Goal: Transaction & Acquisition: Purchase product/service

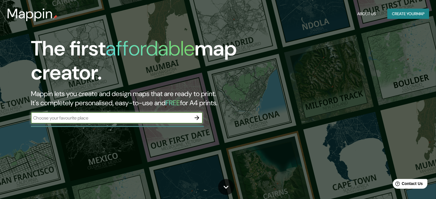
click at [131, 123] on div "​" at bounding box center [117, 117] width 172 height 11
type input "[GEOGRAPHIC_DATA]"
click at [199, 115] on icon "button" at bounding box center [197, 118] width 7 height 7
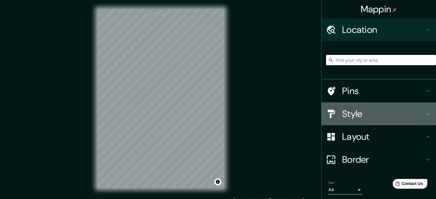
click at [362, 115] on h4 "Style" at bounding box center [383, 113] width 82 height 11
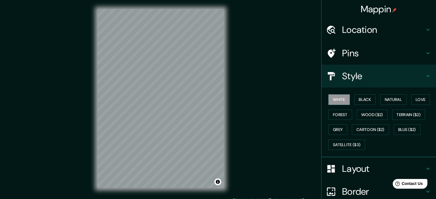
click at [402, 35] on h4 "Location" at bounding box center [383, 29] width 82 height 11
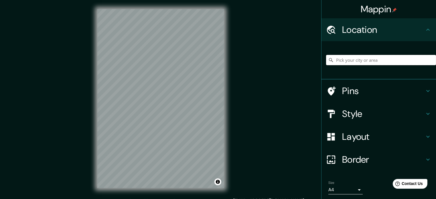
click at [379, 58] on input "Pick your city or area" at bounding box center [381, 60] width 110 height 10
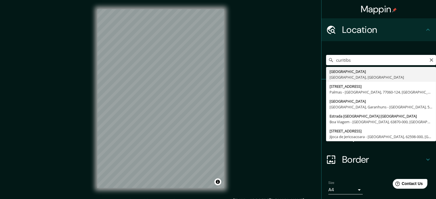
type input "[GEOGRAPHIC_DATA], [GEOGRAPHIC_DATA], [GEOGRAPHIC_DATA]"
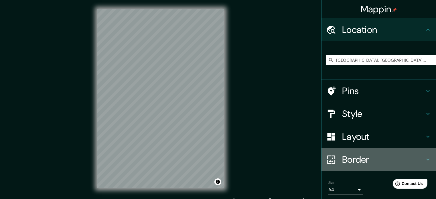
click at [365, 158] on h4 "Border" at bounding box center [383, 159] width 82 height 11
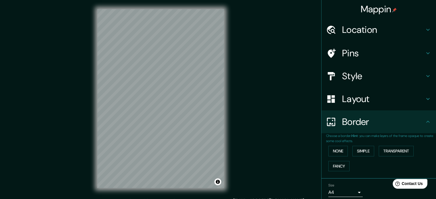
click at [356, 128] on div "Border" at bounding box center [379, 122] width 115 height 23
click at [360, 101] on h4 "Layout" at bounding box center [383, 98] width 82 height 11
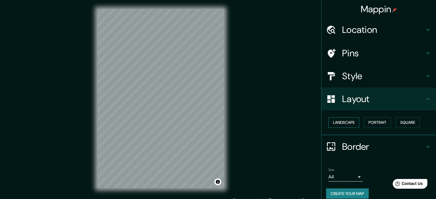
click at [343, 124] on button "Landscape" at bounding box center [343, 122] width 31 height 11
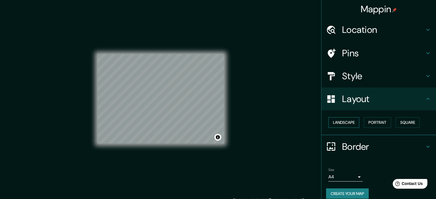
click at [343, 124] on button "Landscape" at bounding box center [343, 122] width 31 height 11
click at [376, 125] on button "Portrait" at bounding box center [377, 122] width 27 height 11
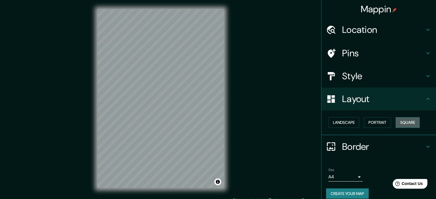
click at [402, 122] on button "Square" at bounding box center [408, 122] width 24 height 11
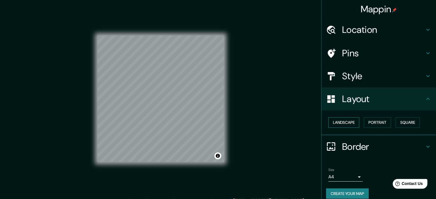
click at [346, 124] on button "Landscape" at bounding box center [343, 122] width 31 height 11
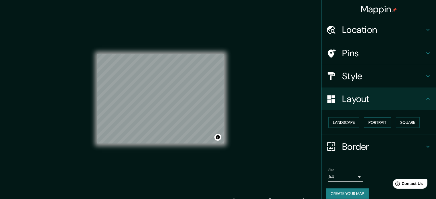
click at [377, 121] on button "Portrait" at bounding box center [377, 122] width 27 height 11
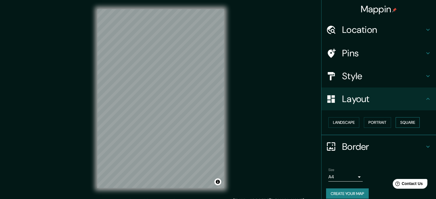
click at [405, 122] on button "Square" at bounding box center [408, 122] width 24 height 11
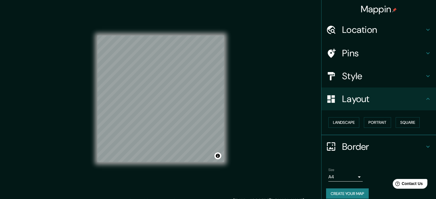
scroll to position [1, 0]
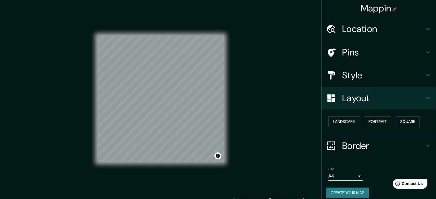
click at [420, 101] on h4 "Layout" at bounding box center [383, 98] width 82 height 11
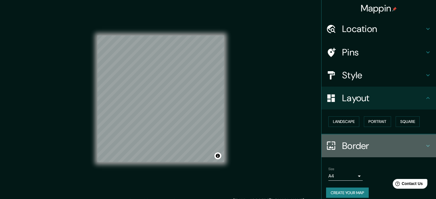
click at [425, 144] on icon at bounding box center [428, 146] width 7 height 7
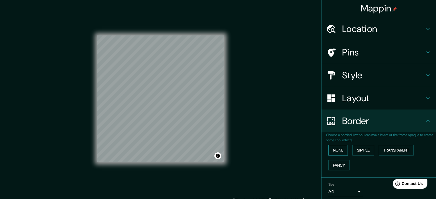
click at [336, 150] on button "None" at bounding box center [337, 150] width 19 height 11
click at [359, 152] on button "Simple" at bounding box center [364, 150] width 22 height 11
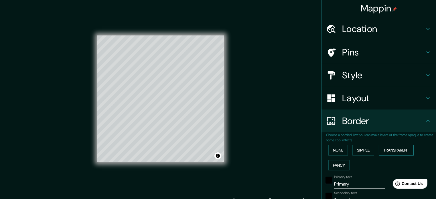
click at [385, 150] on button "Transparent" at bounding box center [396, 150] width 35 height 11
click at [340, 162] on button "Fancy" at bounding box center [338, 165] width 21 height 11
click at [341, 151] on button "None" at bounding box center [337, 150] width 19 height 11
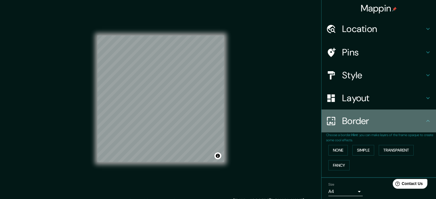
click at [414, 120] on h4 "Border" at bounding box center [383, 120] width 82 height 11
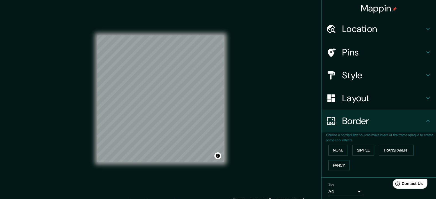
click at [356, 47] on h4 "Pins" at bounding box center [383, 52] width 82 height 11
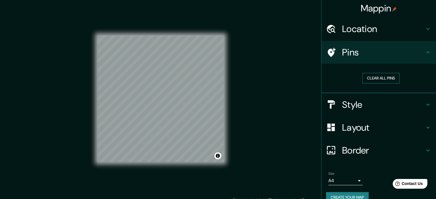
click at [381, 78] on button "Clear all pins" at bounding box center [381, 78] width 37 height 11
click at [372, 99] on h4 "Style" at bounding box center [383, 104] width 82 height 11
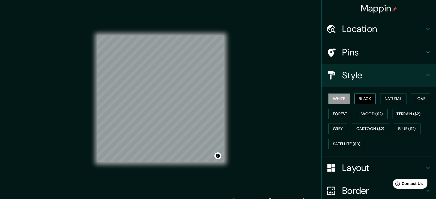
click at [366, 100] on button "Black" at bounding box center [365, 99] width 21 height 11
click at [386, 98] on button "Natural" at bounding box center [393, 99] width 26 height 11
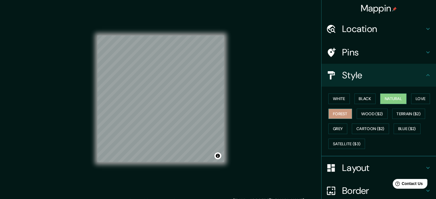
click at [332, 112] on button "Forest" at bounding box center [340, 114] width 24 height 11
click at [359, 114] on button "Wood ($2)" at bounding box center [372, 114] width 31 height 11
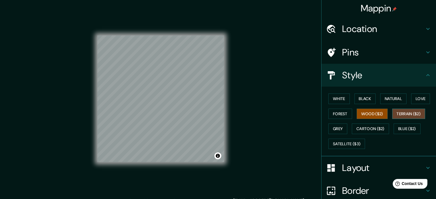
click at [396, 115] on button "Terrain ($2)" at bounding box center [408, 114] width 33 height 11
click at [399, 130] on button "Blue ($2)" at bounding box center [407, 129] width 27 height 11
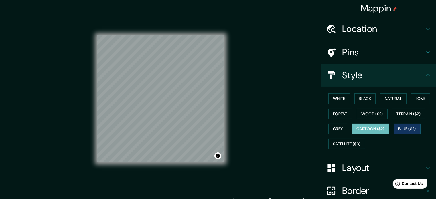
click at [372, 131] on button "Cartoon ($2)" at bounding box center [370, 129] width 37 height 11
click at [337, 129] on button "Grey" at bounding box center [337, 129] width 19 height 11
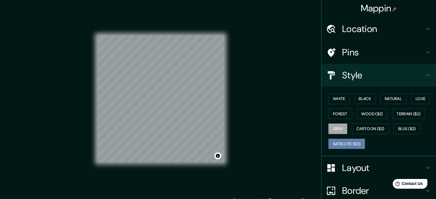
click at [348, 145] on button "Satellite ($3)" at bounding box center [346, 144] width 37 height 11
click at [363, 97] on button "Black" at bounding box center [365, 99] width 21 height 11
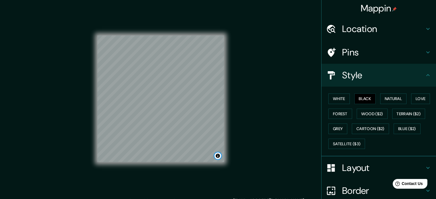
click at [219, 158] on button "Toggle attribution" at bounding box center [218, 156] width 7 height 7
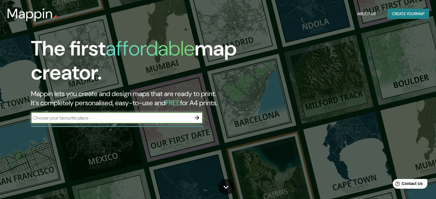
click at [76, 115] on input "text" at bounding box center [111, 118] width 160 height 7
type input "[GEOGRAPHIC_DATA]"
click at [200, 120] on icon "button" at bounding box center [197, 118] width 7 height 7
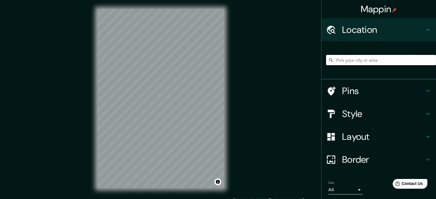
click at [376, 56] on input "Pick your city or area" at bounding box center [381, 60] width 110 height 10
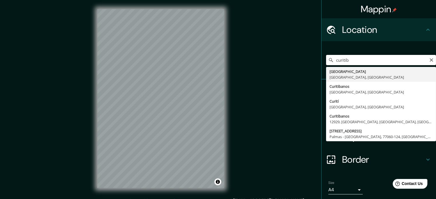
type input "[GEOGRAPHIC_DATA]"
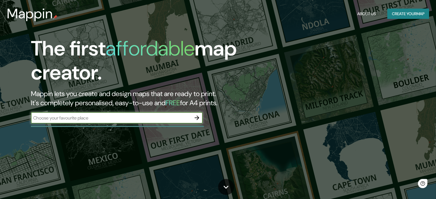
click at [172, 117] on input "text" at bounding box center [111, 118] width 160 height 7
type input "[GEOGRAPHIC_DATA]"
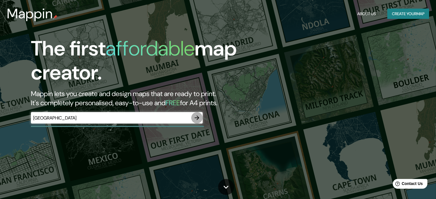
click at [198, 120] on icon "button" at bounding box center [197, 118] width 7 height 7
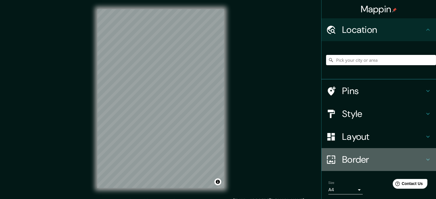
click at [346, 160] on h4 "Border" at bounding box center [383, 159] width 82 height 11
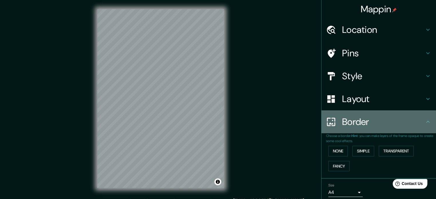
click at [361, 122] on h4 "Border" at bounding box center [383, 121] width 82 height 11
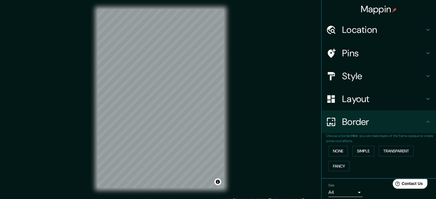
click at [368, 106] on div "Layout" at bounding box center [379, 99] width 115 height 23
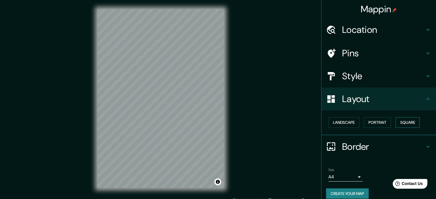
click at [405, 124] on button "Square" at bounding box center [408, 122] width 24 height 11
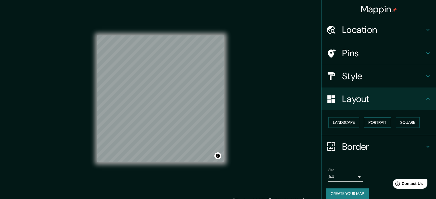
click at [374, 121] on button "Portrait" at bounding box center [377, 122] width 27 height 11
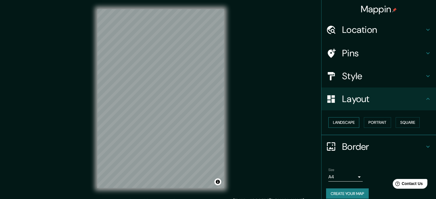
click at [343, 121] on button "Landscape" at bounding box center [343, 122] width 31 height 11
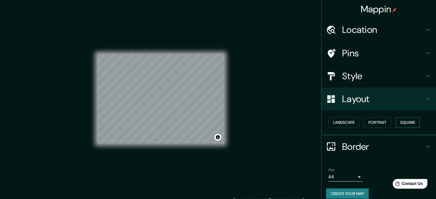
click at [416, 122] on button "Square" at bounding box center [408, 122] width 24 height 11
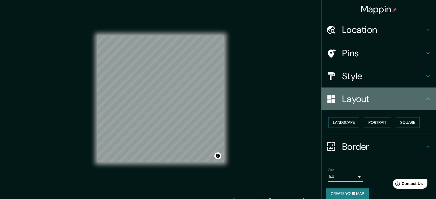
click at [425, 101] on icon at bounding box center [428, 99] width 7 height 7
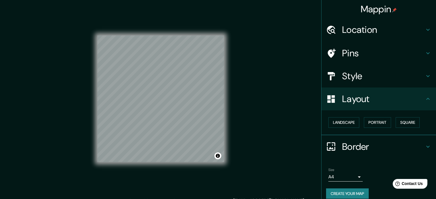
click at [428, 74] on div "Style" at bounding box center [379, 76] width 115 height 23
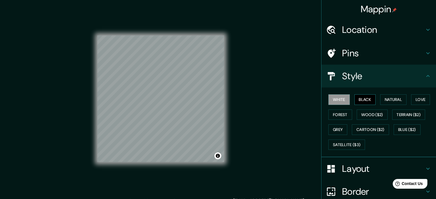
click at [367, 99] on button "Black" at bounding box center [365, 100] width 21 height 11
click at [345, 33] on h4 "Location" at bounding box center [383, 29] width 82 height 11
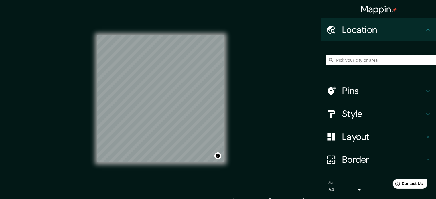
click at [361, 63] on input "Pick your city or area" at bounding box center [381, 60] width 110 height 10
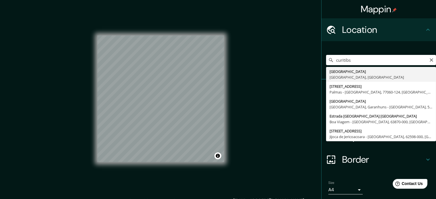
type input "[GEOGRAPHIC_DATA], [GEOGRAPHIC_DATA], [GEOGRAPHIC_DATA]"
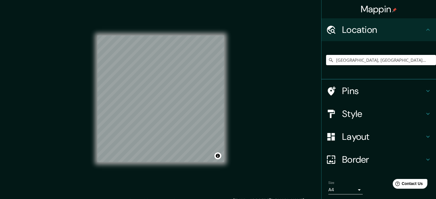
click at [388, 111] on h4 "Style" at bounding box center [383, 113] width 82 height 11
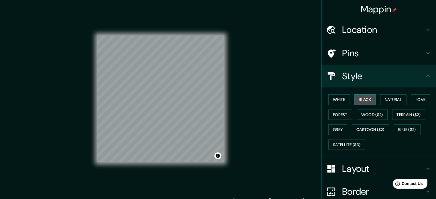
click at [364, 97] on button "Black" at bounding box center [365, 100] width 21 height 11
click at [342, 99] on button "White" at bounding box center [338, 100] width 21 height 11
click at [365, 97] on button "Black" at bounding box center [365, 100] width 21 height 11
click at [206, 32] on div "© Mapbox © OpenStreetMap Improve this map" at bounding box center [160, 98] width 127 height 179
click at [188, 22] on div "© Mapbox © OpenStreetMap Improve this map" at bounding box center [160, 98] width 127 height 179
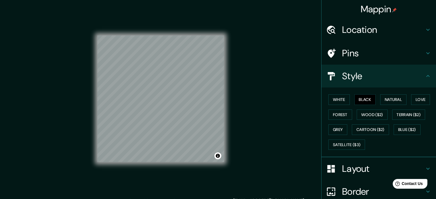
click at [172, 28] on div "© Mapbox © OpenStreetMap Improve this map" at bounding box center [160, 98] width 127 height 179
click at [230, 139] on div "© Mapbox © OpenStreetMap Improve this map" at bounding box center [160, 99] width 145 height 198
click at [384, 99] on button "Natural" at bounding box center [393, 100] width 26 height 11
click at [422, 98] on button "Love" at bounding box center [420, 100] width 19 height 11
click at [336, 115] on button "Forest" at bounding box center [340, 115] width 24 height 11
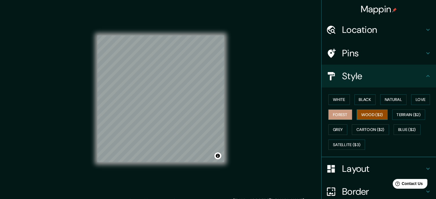
click at [370, 114] on button "Wood ($2)" at bounding box center [372, 115] width 31 height 11
click at [410, 114] on button "Terrain ($2)" at bounding box center [408, 115] width 33 height 11
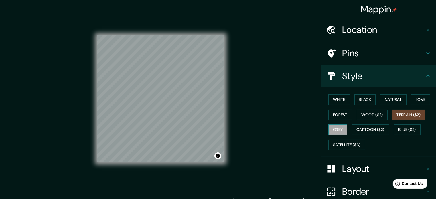
click at [335, 130] on button "Grey" at bounding box center [337, 130] width 19 height 11
click at [374, 128] on button "Cartoon ($2)" at bounding box center [370, 130] width 37 height 11
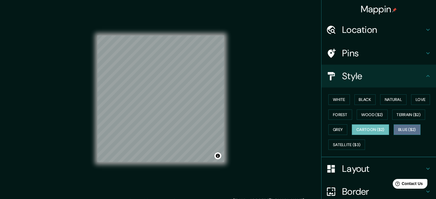
click at [404, 127] on button "Blue ($2)" at bounding box center [407, 130] width 27 height 11
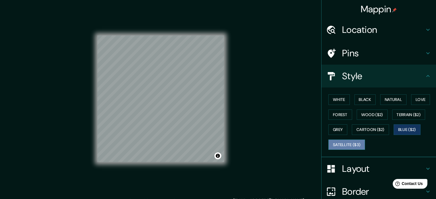
click at [351, 145] on button "Satellite ($3)" at bounding box center [346, 145] width 37 height 11
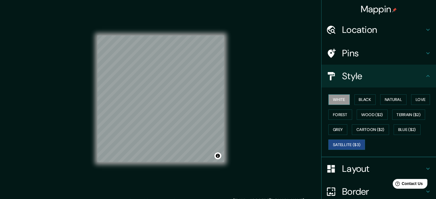
click at [337, 98] on button "White" at bounding box center [338, 100] width 21 height 11
click at [367, 101] on button "Black" at bounding box center [365, 100] width 21 height 11
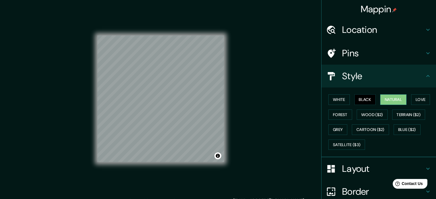
click at [388, 100] on button "Natural" at bounding box center [393, 100] width 26 height 11
click at [413, 98] on button "Love" at bounding box center [420, 100] width 19 height 11
click at [365, 101] on button "Black" at bounding box center [365, 100] width 21 height 11
click at [358, 59] on h4 "Pins" at bounding box center [383, 53] width 82 height 11
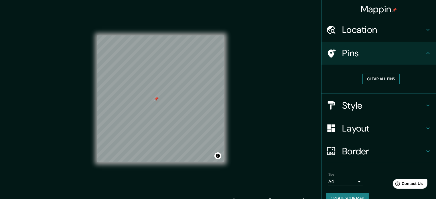
click at [377, 79] on button "Clear all pins" at bounding box center [381, 79] width 37 height 11
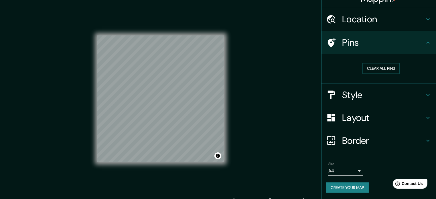
scroll to position [7, 0]
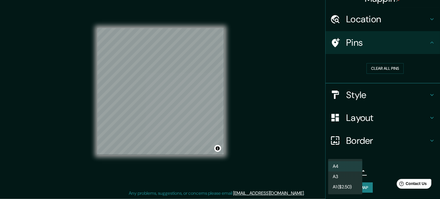
click at [328, 171] on body "Mappin Location Curitiba, Paraná, Brasil Pins Clear all pins Style Layout Borde…" at bounding box center [220, 92] width 440 height 199
click at [337, 169] on li "A4" at bounding box center [345, 167] width 34 height 10
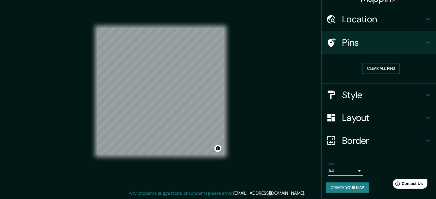
click at [344, 186] on button "Create your map" at bounding box center [347, 188] width 43 height 11
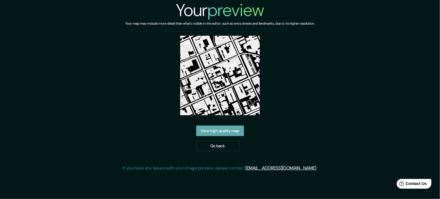
click at [223, 133] on link "View high quality map" at bounding box center [220, 131] width 48 height 11
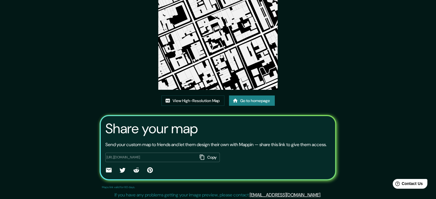
scroll to position [57, 0]
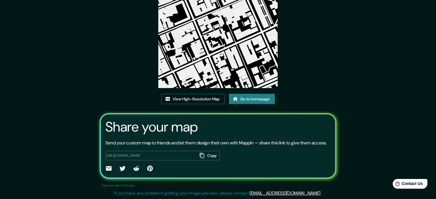
click at [190, 97] on link "View High-Resolution Map" at bounding box center [193, 99] width 63 height 11
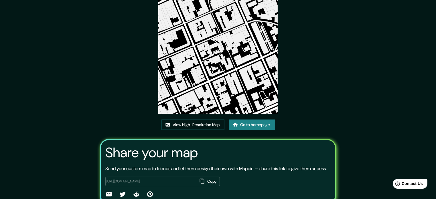
scroll to position [0, 0]
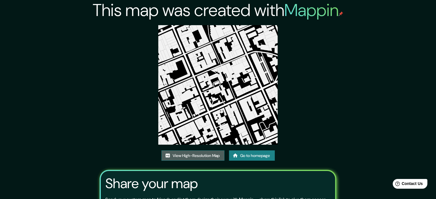
click at [211, 156] on link "View High-Resolution Map" at bounding box center [193, 156] width 63 height 11
drag, startPoint x: 211, startPoint y: 156, endPoint x: 192, endPoint y: 153, distance: 19.2
drag, startPoint x: 192, startPoint y: 153, endPoint x: 335, endPoint y: 114, distance: 147.2
click at [335, 114] on div "This map was created with Mappin View High-Resolution Map Go to homepage Share …" at bounding box center [218, 128] width 251 height 256
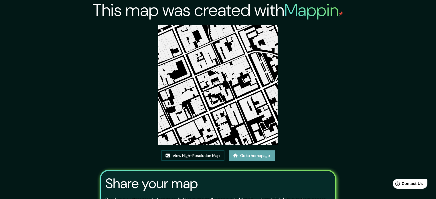
click at [247, 157] on link "Go to homepage" at bounding box center [252, 156] width 46 height 11
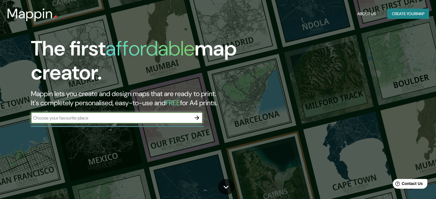
click at [168, 115] on input "text" at bounding box center [111, 118] width 160 height 7
type input "[GEOGRAPHIC_DATA]"
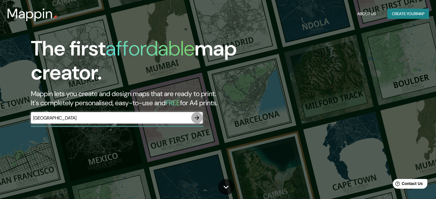
click at [199, 117] on icon "button" at bounding box center [197, 118] width 7 height 7
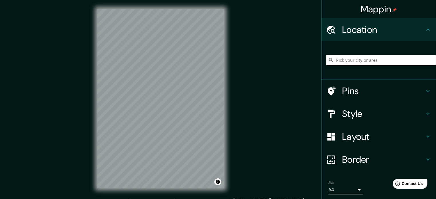
click at [393, 62] on input "Pick your city or area" at bounding box center [381, 60] width 110 height 10
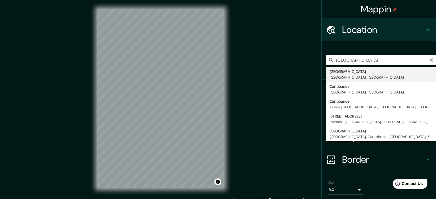
type input "[GEOGRAPHIC_DATA], [GEOGRAPHIC_DATA], [GEOGRAPHIC_DATA]"
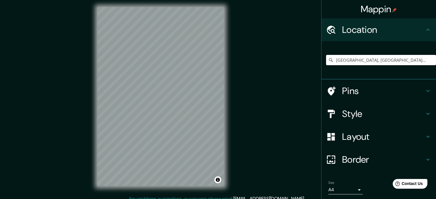
scroll to position [7, 0]
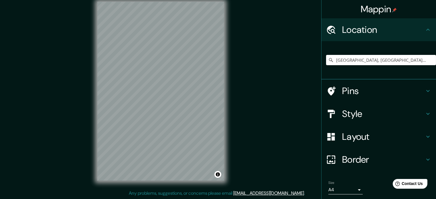
click at [396, 114] on h4 "Style" at bounding box center [383, 113] width 82 height 11
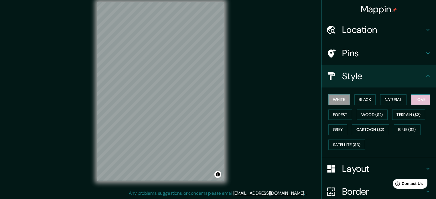
click at [420, 101] on button "Love" at bounding box center [420, 100] width 19 height 11
click at [333, 115] on button "Forest" at bounding box center [340, 115] width 24 height 11
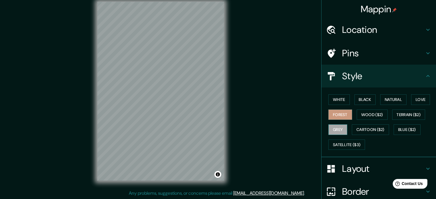
click at [331, 130] on button "Grey" at bounding box center [337, 130] width 19 height 11
click at [393, 99] on button "Natural" at bounding box center [393, 100] width 26 height 11
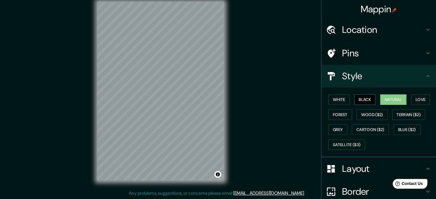
click at [360, 100] on button "Black" at bounding box center [365, 100] width 21 height 11
click at [337, 101] on button "White" at bounding box center [338, 100] width 21 height 11
